Goal: Information Seeking & Learning: Learn about a topic

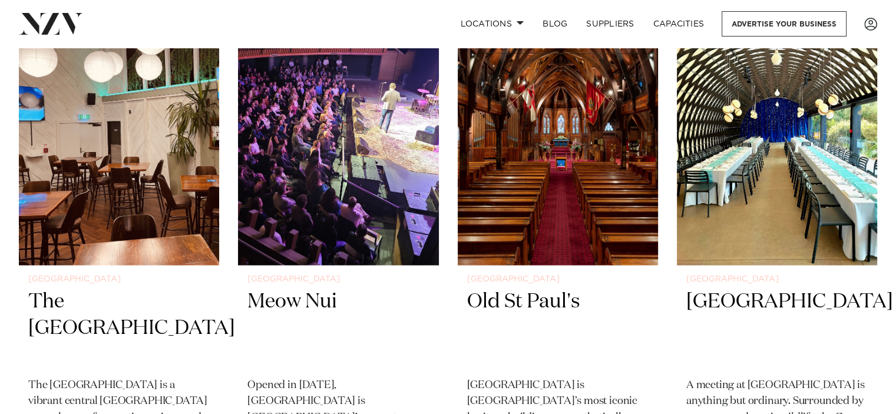
scroll to position [2062, 0]
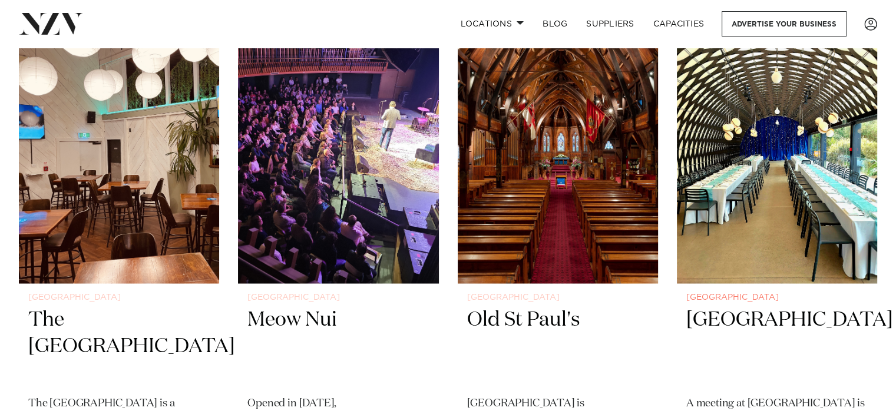
click at [809, 117] on img at bounding box center [777, 148] width 200 height 269
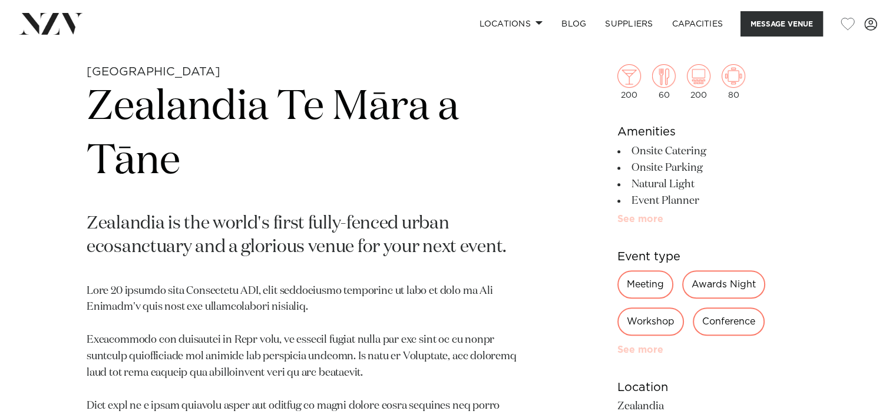
scroll to position [471, 0]
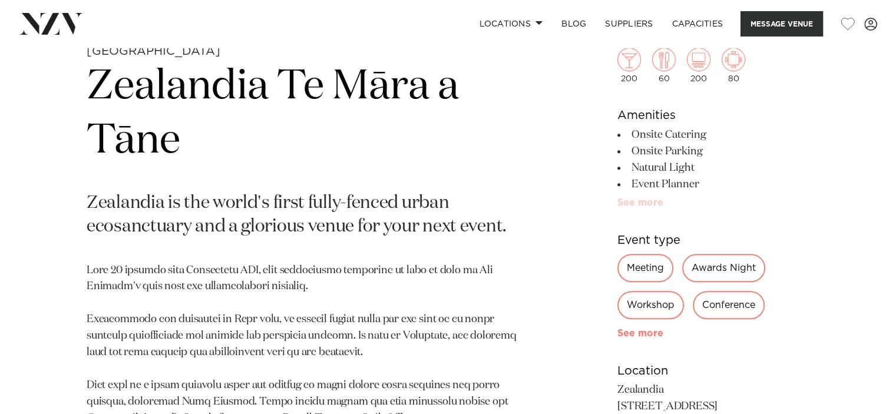
click at [645, 331] on link "See more" at bounding box center [663, 333] width 92 height 9
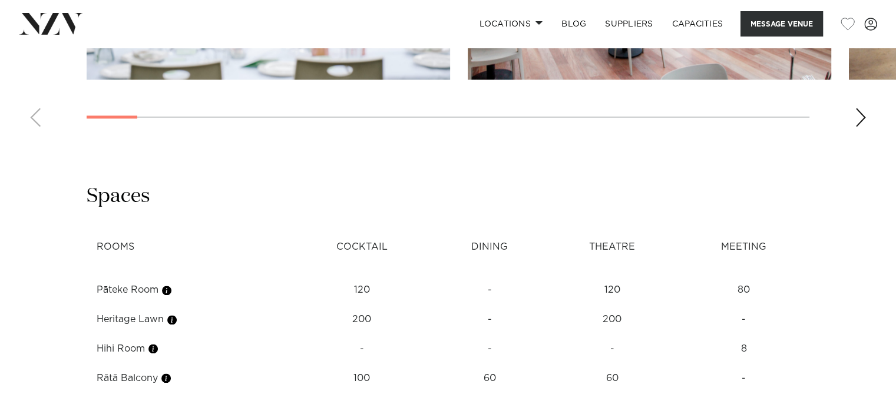
scroll to position [1767, 0]
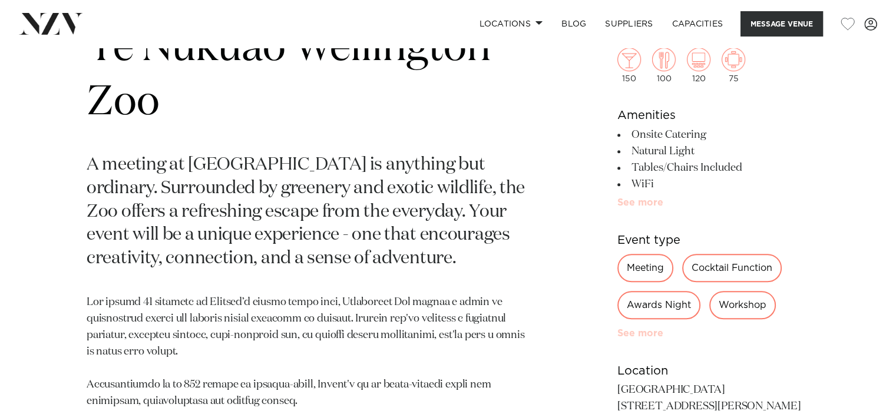
scroll to position [530, 0]
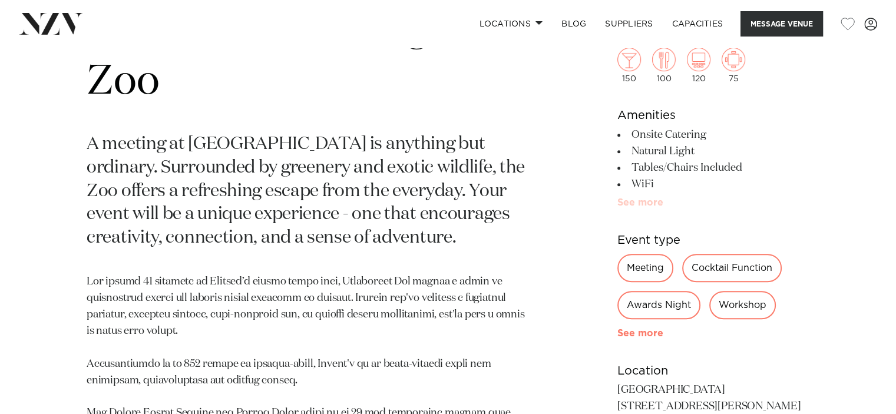
click at [621, 329] on link "See more" at bounding box center [663, 333] width 92 height 9
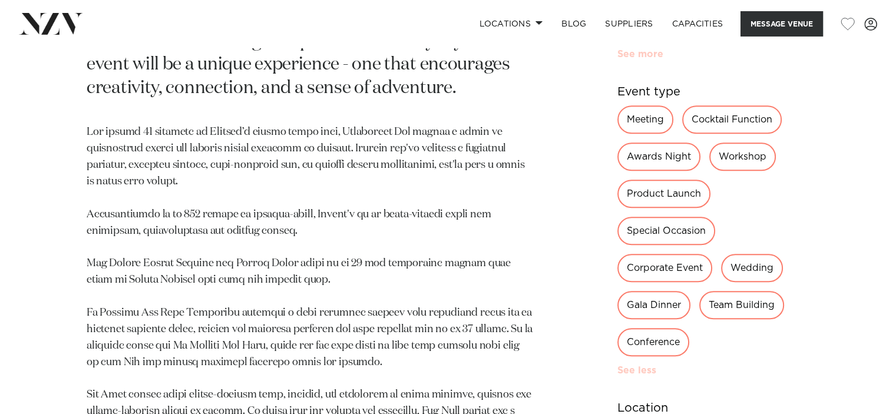
scroll to position [707, 0]
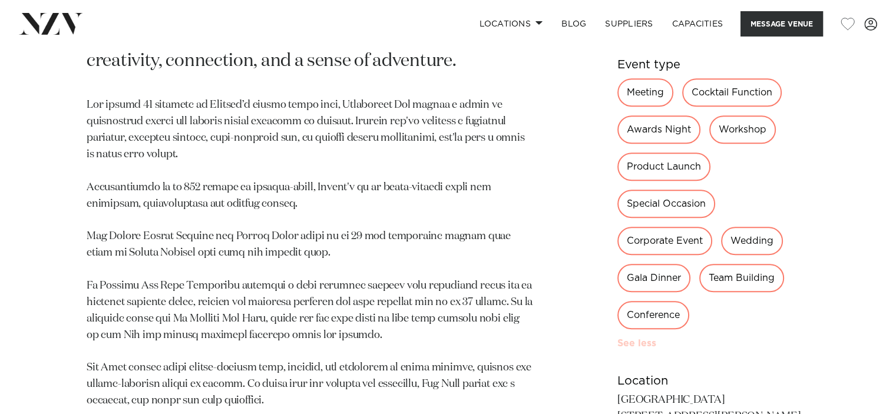
click at [681, 216] on div "Special Occasion" at bounding box center [666, 204] width 98 height 28
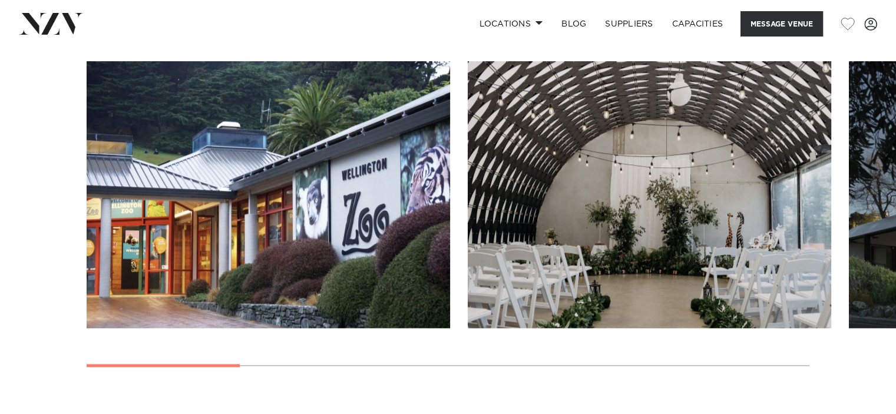
scroll to position [1473, 0]
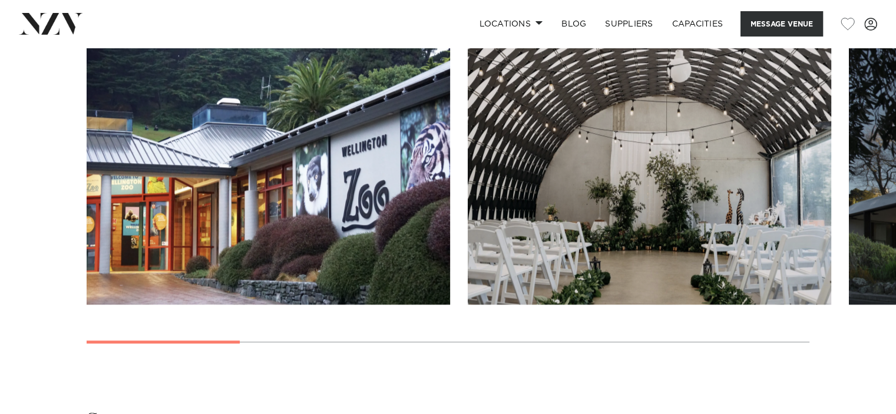
click at [860, 341] on div "Next slide" at bounding box center [861, 342] width 12 height 19
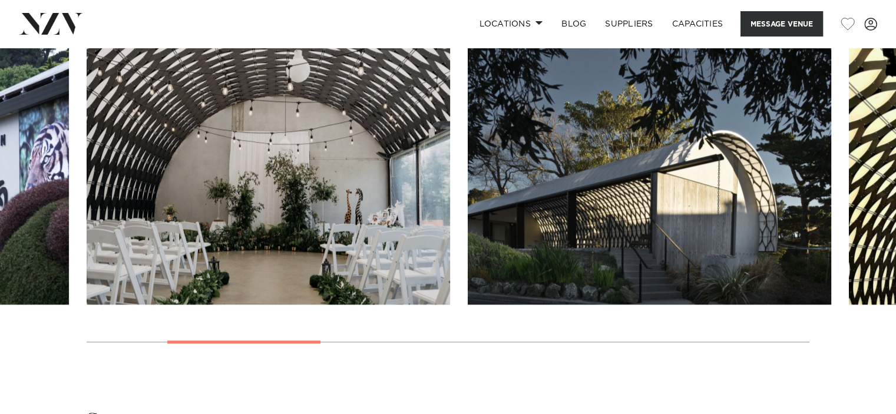
click at [860, 341] on div "Next slide" at bounding box center [861, 342] width 12 height 19
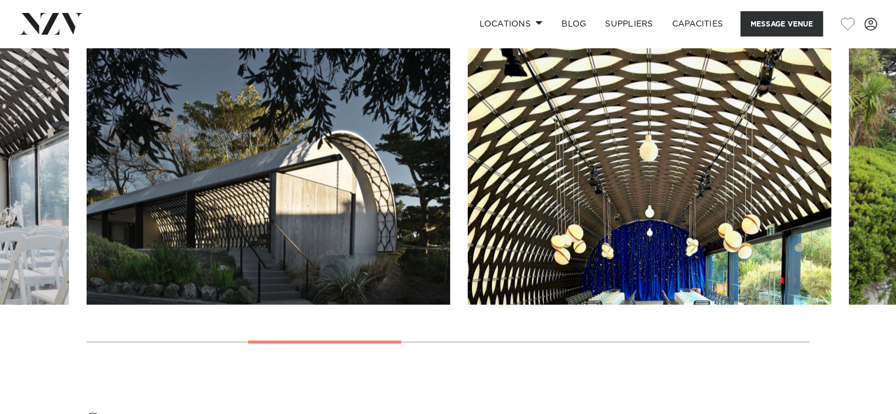
click at [860, 341] on div "Next slide" at bounding box center [861, 342] width 12 height 19
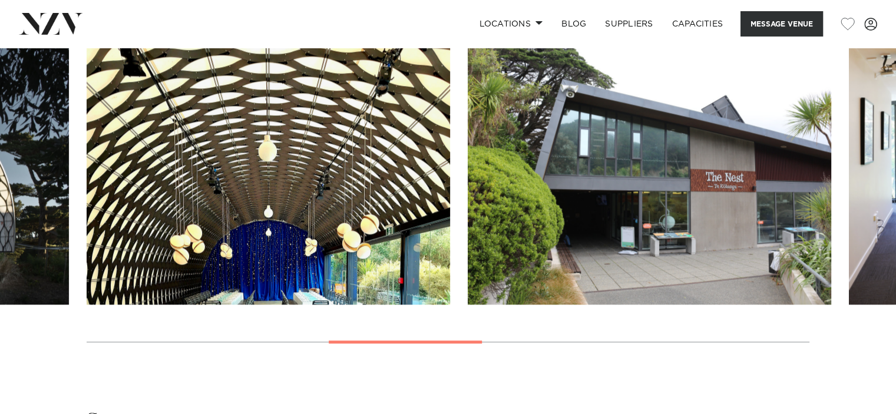
click at [860, 341] on div "Next slide" at bounding box center [861, 342] width 12 height 19
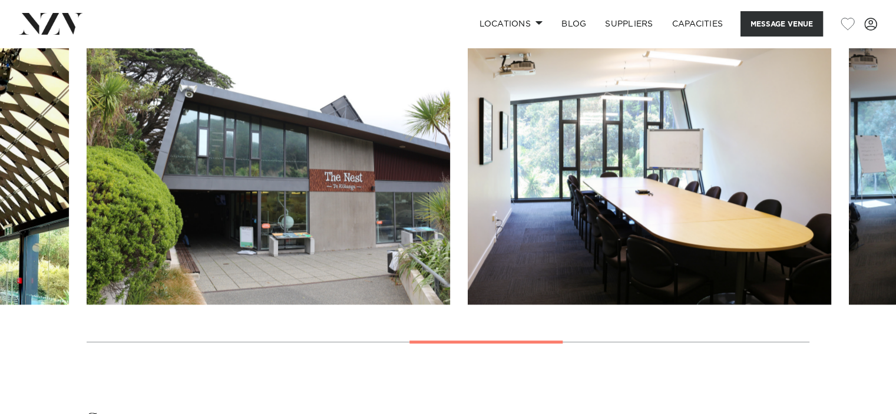
click at [860, 341] on div "Next slide" at bounding box center [861, 342] width 12 height 19
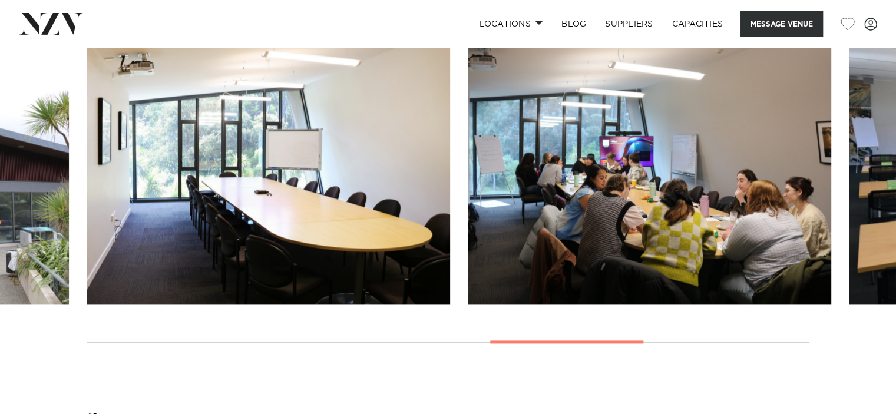
click at [860, 341] on div "Next slide" at bounding box center [861, 342] width 12 height 19
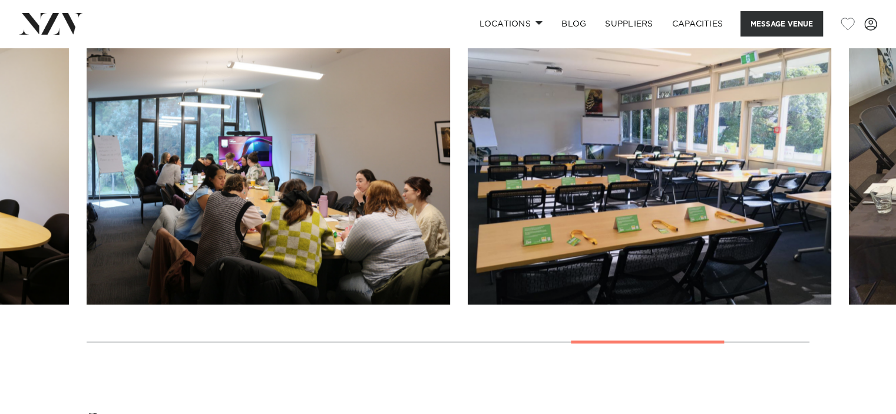
click at [860, 341] on div "Next slide" at bounding box center [861, 342] width 12 height 19
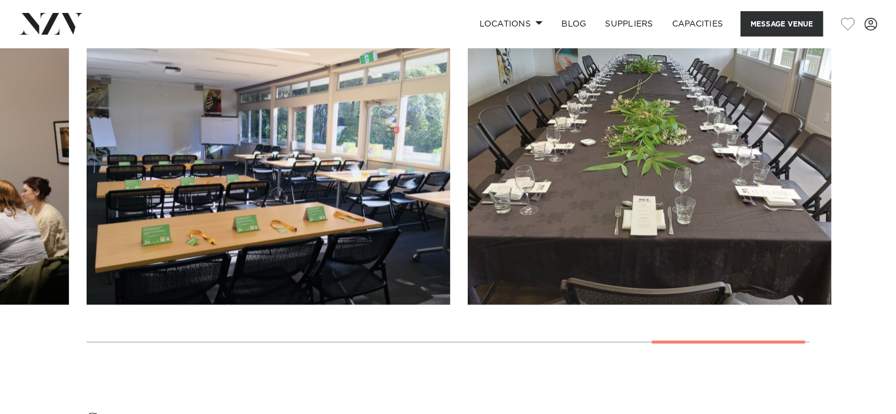
click at [860, 341] on div "Next slide" at bounding box center [861, 342] width 12 height 19
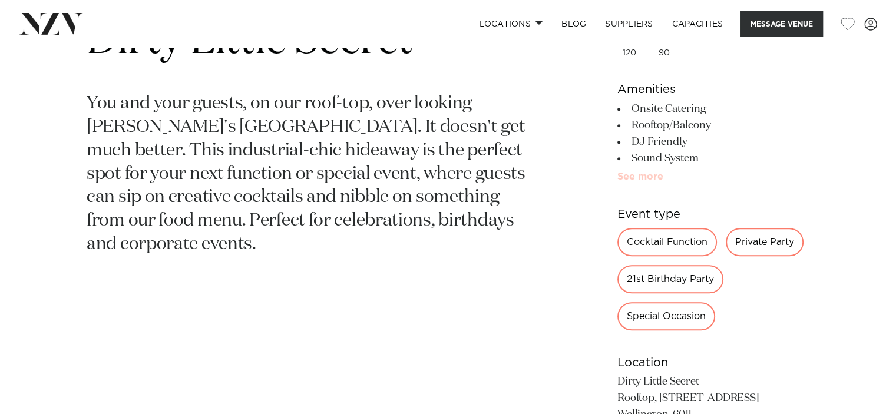
scroll to position [530, 0]
